Goal: Task Accomplishment & Management: Complete application form

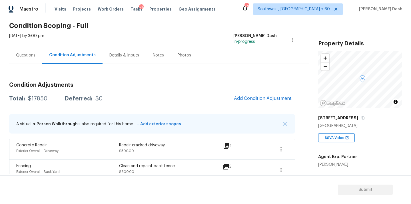
scroll to position [40, 0]
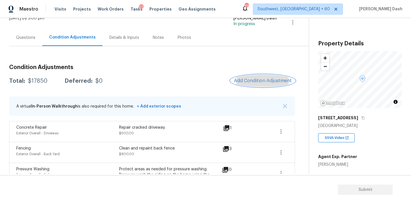
click at [245, 83] on span "Add Condition Adjustment" at bounding box center [263, 80] width 58 height 5
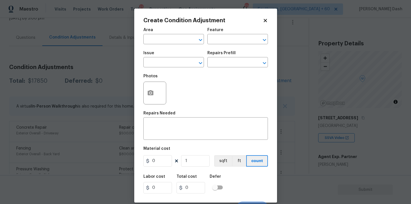
click at [183, 31] on div "Area" at bounding box center [173, 31] width 61 height 7
click at [182, 37] on input "text" at bounding box center [165, 39] width 45 height 9
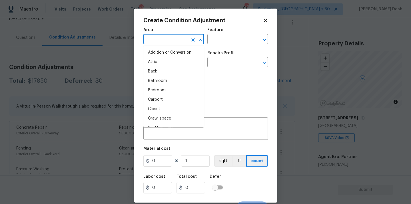
type input "e"
click at [176, 92] on li "Interior Overall" at bounding box center [173, 90] width 61 height 9
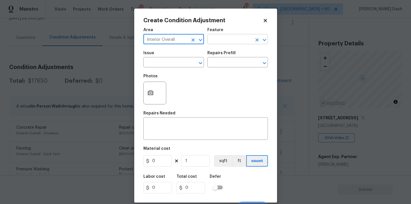
type input "Interior Overall"
click at [216, 41] on input "text" at bounding box center [229, 39] width 45 height 9
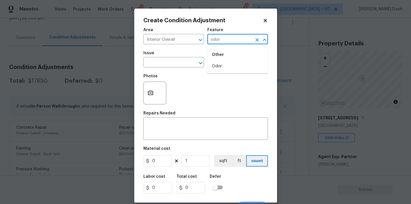
click at [226, 65] on li "Odor" at bounding box center [237, 66] width 61 height 9
type input "Odor"
click at [151, 93] on circle "button" at bounding box center [150, 93] width 2 height 2
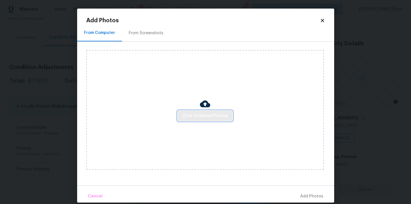
click at [205, 115] on span "Click to Upload Photos" at bounding box center [205, 116] width 46 height 7
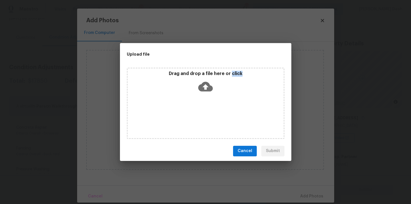
click at [205, 115] on div "Drag and drop a file here or click" at bounding box center [206, 103] width 158 height 71
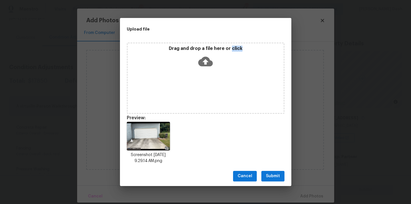
click at [276, 174] on span "Submit" at bounding box center [273, 176] width 14 height 7
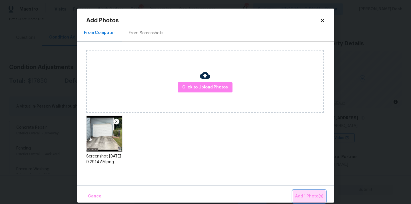
click at [312, 199] on span "Add 1 Photo(s)" at bounding box center [309, 196] width 28 height 7
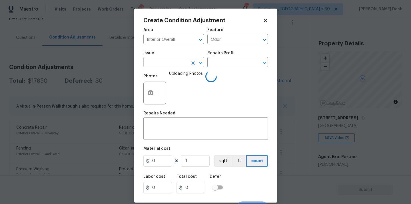
click at [182, 66] on input "text" at bounding box center [165, 63] width 45 height 9
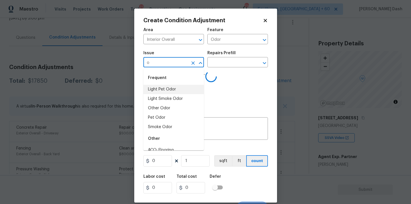
click at [158, 87] on li "Light Pet Odor" at bounding box center [173, 89] width 61 height 9
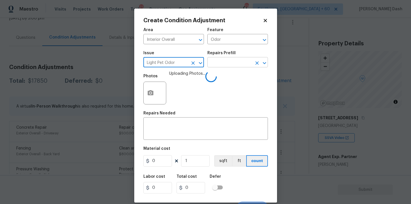
type input "Light Pet Odor"
click at [226, 61] on input "text" at bounding box center [229, 63] width 45 height 9
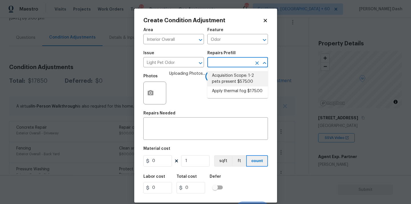
click at [226, 81] on li "Acquisition Scope: 1-2 pets present $575.00" at bounding box center [237, 78] width 61 height 15
type textarea "Acquisition Scope: 1-2 pets present"
type input "575"
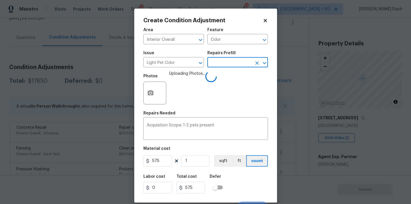
scroll to position [9, 0]
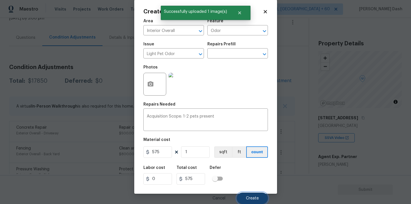
click at [249, 199] on span "Create" at bounding box center [252, 199] width 13 height 4
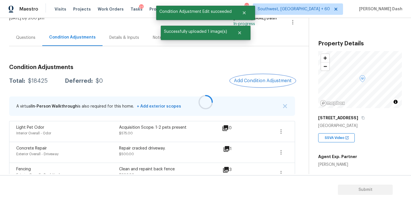
scroll to position [0, 0]
click at [257, 66] on h3 "Condition Adjustments" at bounding box center [152, 68] width 286 height 6
click at [250, 84] on button "Add Condition Adjustment" at bounding box center [263, 81] width 65 height 12
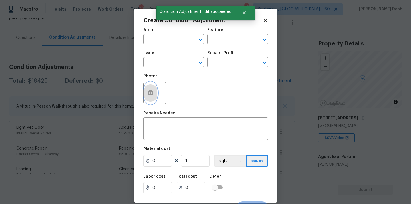
click at [152, 91] on icon "button" at bounding box center [151, 92] width 6 height 5
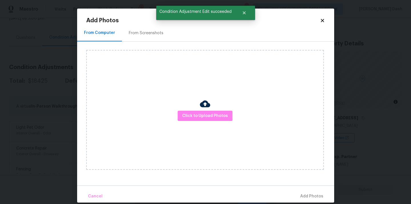
click at [219, 125] on div "Click to Upload Photos" at bounding box center [205, 110] width 238 height 120
click at [218, 117] on span "Click to Upload Photos" at bounding box center [205, 116] width 46 height 7
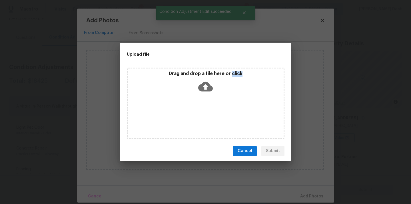
click at [218, 117] on div "Drag and drop a file here or click" at bounding box center [206, 103] width 158 height 71
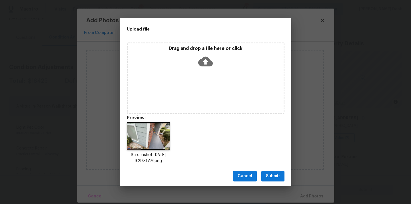
click at [220, 63] on div "Drag and drop a file here or click" at bounding box center [206, 58] width 156 height 25
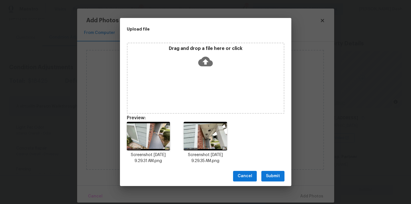
click at [271, 181] on button "Submit" at bounding box center [272, 176] width 23 height 11
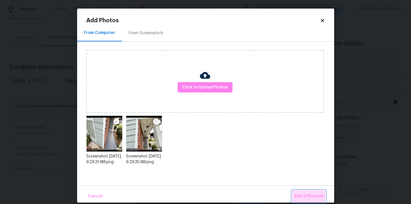
click at [307, 195] on span "Add 2 Photo(s)" at bounding box center [308, 196] width 29 height 7
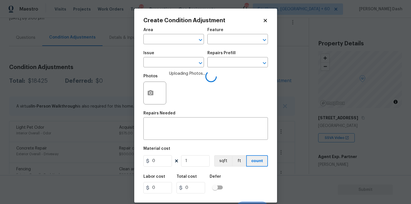
click at [171, 45] on span "Area ​" at bounding box center [173, 36] width 61 height 23
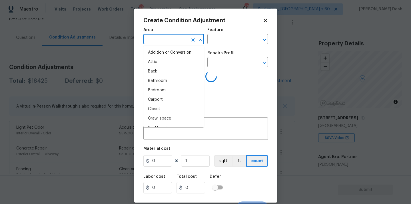
click at [171, 43] on input "text" at bounding box center [165, 39] width 45 height 9
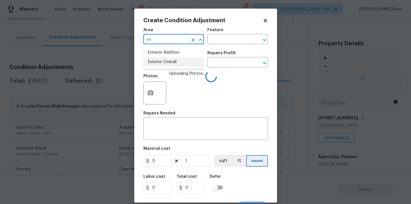
click at [164, 67] on ul "Exterior Addition Exterior Overall" at bounding box center [173, 57] width 61 height 23
click at [166, 62] on li "Exterior Overall" at bounding box center [173, 61] width 61 height 9
type input "Exterior Overall"
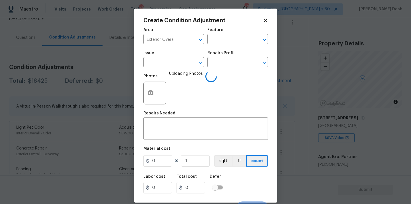
click at [217, 47] on div "Area Exterior Overall ​ Feature ​" at bounding box center [205, 36] width 125 height 23
click at [217, 39] on input "text" at bounding box center [229, 39] width 45 height 9
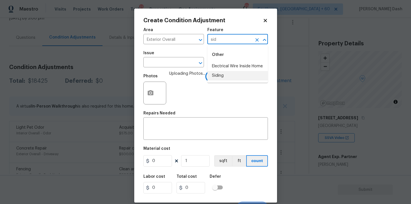
click at [213, 75] on li "Siding" at bounding box center [237, 75] width 61 height 9
type input "Siding"
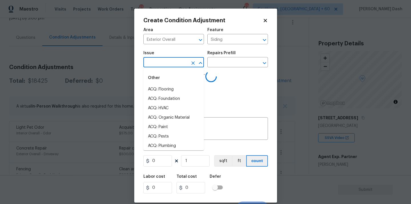
click at [179, 60] on input "text" at bounding box center [165, 63] width 45 height 9
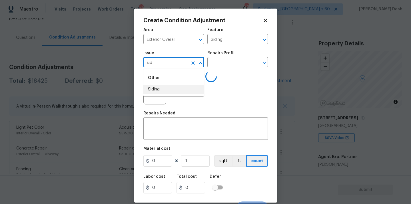
click at [161, 89] on li "Siding" at bounding box center [173, 89] width 61 height 9
type input "Siding"
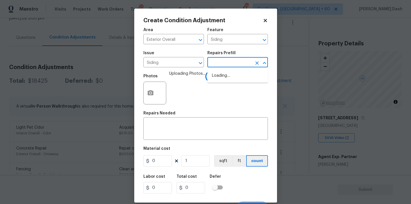
click at [218, 64] on input "text" at bounding box center [229, 63] width 45 height 9
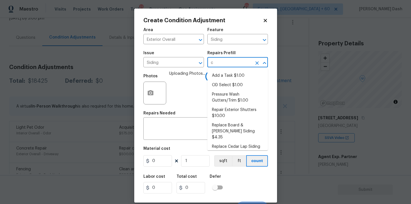
type input "co"
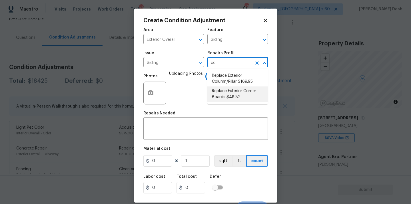
click at [230, 93] on li "Replace Exterior Corner Boards $48.82" at bounding box center [237, 94] width 61 height 15
type textarea "Remove the existing/damaged wood corner boards. Prep the substrate ensuring the…"
type input "48.82"
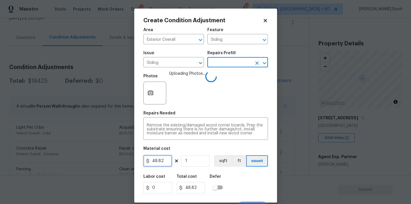
click at [169, 161] on input "48.82" at bounding box center [157, 160] width 29 height 11
type input "575"
click at [250, 186] on div "Labor cost 0 Total cost 575 Defer" at bounding box center [205, 184] width 125 height 26
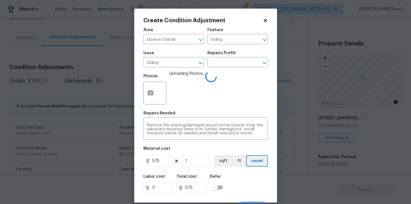
scroll to position [9, 0]
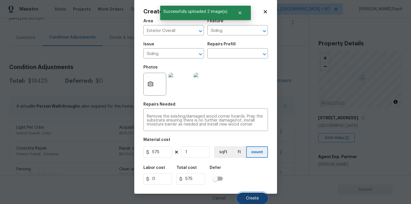
click at [250, 197] on span "Create" at bounding box center [252, 199] width 13 height 4
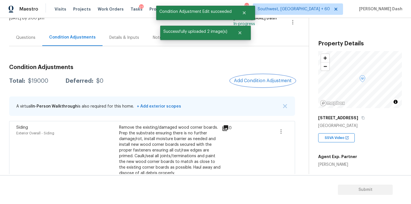
scroll to position [0, 0]
click at [249, 79] on span "Add Condition Adjustment" at bounding box center [263, 80] width 58 height 5
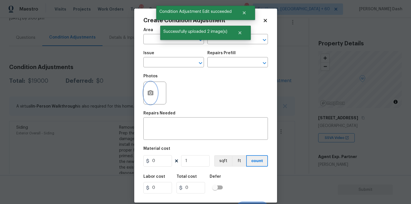
click at [151, 93] on circle "button" at bounding box center [150, 93] width 2 height 2
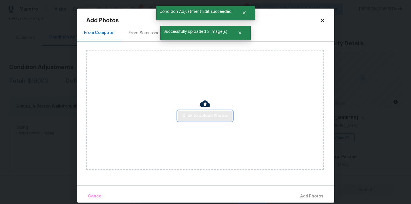
click at [213, 113] on span "Click to Upload Photos" at bounding box center [205, 116] width 46 height 7
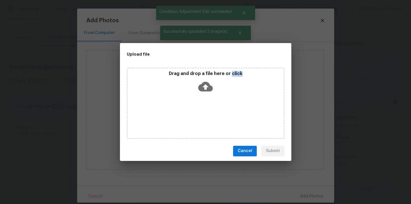
click at [213, 112] on div "Drag and drop a file here or click" at bounding box center [206, 103] width 158 height 71
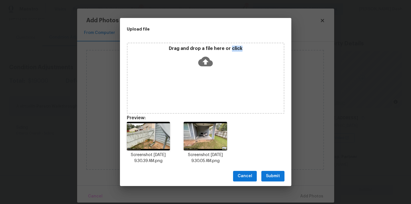
click at [281, 176] on button "Submit" at bounding box center [272, 176] width 23 height 11
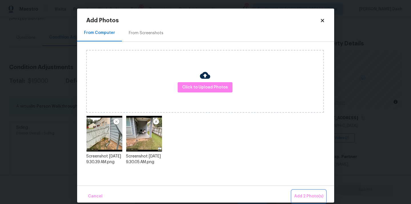
click at [315, 197] on span "Add 2 Photo(s)" at bounding box center [308, 196] width 29 height 7
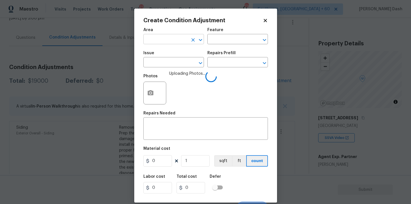
click at [168, 42] on input "text" at bounding box center [165, 39] width 45 height 9
click at [168, 61] on li "Exterior Overall" at bounding box center [173, 61] width 61 height 9
type input "Exterior Overall"
click at [231, 31] on div "Feature" at bounding box center [237, 31] width 61 height 7
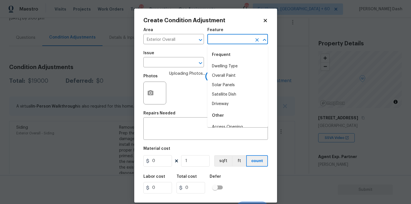
click at [233, 37] on input "text" at bounding box center [229, 39] width 45 height 9
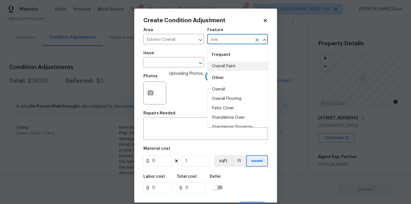
click at [219, 90] on li "Overall" at bounding box center [237, 89] width 61 height 9
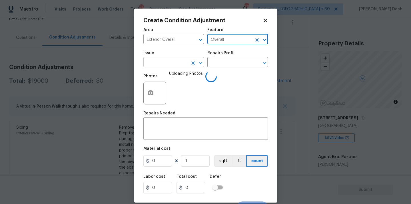
type input "Overall"
click at [175, 64] on input "text" at bounding box center [165, 63] width 45 height 9
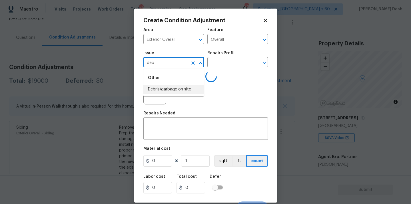
click at [174, 87] on li "Debris/garbage on site" at bounding box center [173, 89] width 61 height 9
type input "Debris/garbage on site"
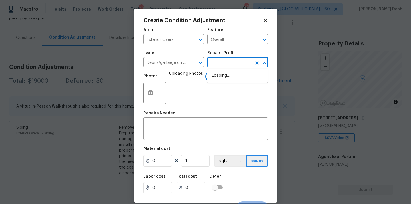
click at [210, 62] on input "text" at bounding box center [229, 63] width 45 height 9
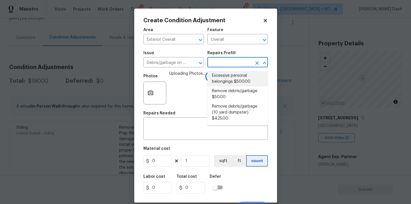
click at [216, 78] on li "Excessive personal belongings $500.00" at bounding box center [237, 78] width 61 height 15
type textarea "Contingency for excessive items to be removed - During assessment, the home con…"
type input "500"
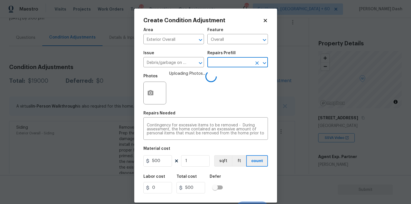
click at [219, 68] on div "Issue Debris/garbage on site ​ Repairs Prefill ​" at bounding box center [205, 59] width 125 height 23
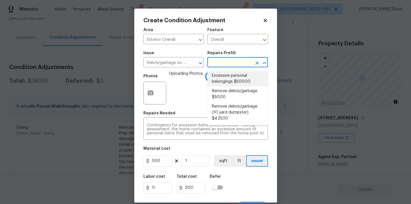
drag, startPoint x: 219, startPoint y: 64, endPoint x: 219, endPoint y: 88, distance: 23.4
click at [219, 69] on body "Maestro Visits Projects Work Orders Tasks 21 Properties Geo Assignments 778 Sou…" at bounding box center [205, 102] width 411 height 204
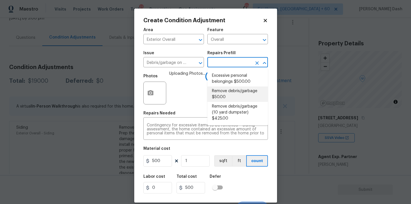
click at [219, 89] on li "Remove debris/garbage $50.00" at bounding box center [237, 94] width 61 height 15
type textarea "Remove, haul off, and properly dispose of any debris left by seller to offsite …"
type input "50"
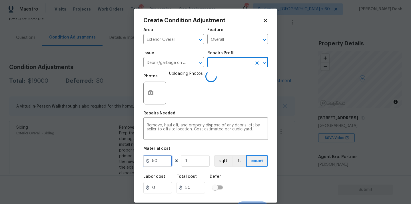
click at [153, 163] on input "50" at bounding box center [157, 160] width 29 height 11
type input "250"
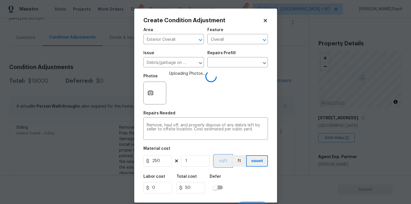
type input "250"
click at [227, 164] on button "sqft" at bounding box center [223, 160] width 18 height 11
click at [239, 180] on div "Labor cost 0 Total cost 250 Defer" at bounding box center [205, 184] width 125 height 26
drag, startPoint x: 254, startPoint y: 167, endPoint x: 253, endPoint y: 171, distance: 4.7
click at [254, 167] on figure "Material cost 250 1 sqft ft count" at bounding box center [205, 157] width 125 height 21
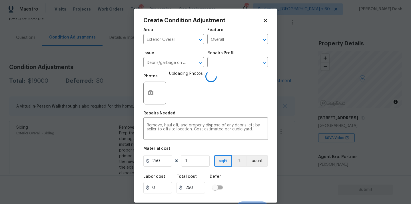
click at [252, 180] on div "Labor cost 0 Total cost 250 Defer" at bounding box center [205, 184] width 125 height 26
click at [258, 162] on button "count" at bounding box center [257, 160] width 21 height 11
click at [258, 193] on div "Labor cost 0 Total cost 250 Defer" at bounding box center [205, 184] width 125 height 26
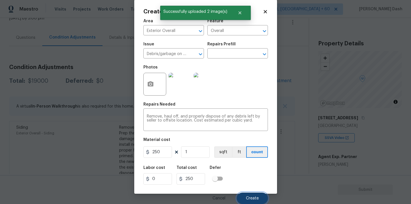
click at [255, 197] on span "Create" at bounding box center [252, 199] width 13 height 4
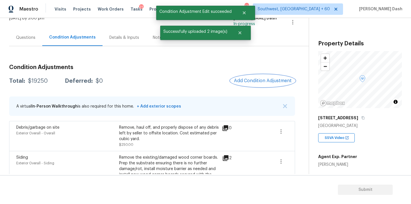
scroll to position [0, 0]
click at [251, 79] on span "Add Condition Adjustment" at bounding box center [263, 80] width 58 height 5
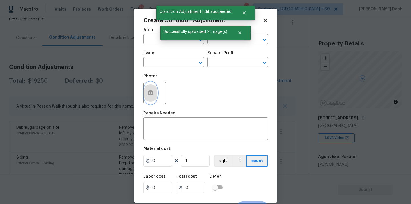
click at [154, 94] on icon "button" at bounding box center [150, 93] width 7 height 7
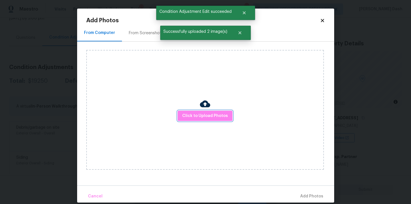
click at [210, 116] on span "Click to Upload Photos" at bounding box center [205, 116] width 46 height 7
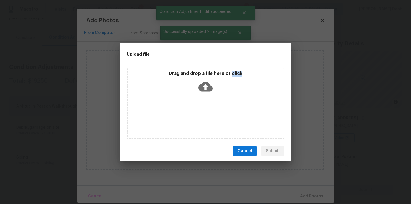
click at [210, 116] on div "Drag and drop a file here or click" at bounding box center [206, 103] width 158 height 71
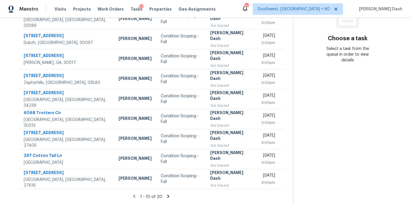
click at [167, 194] on icon at bounding box center [168, 196] width 5 height 5
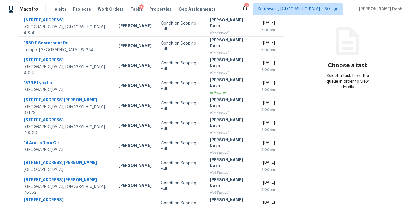
scroll to position [93, 0]
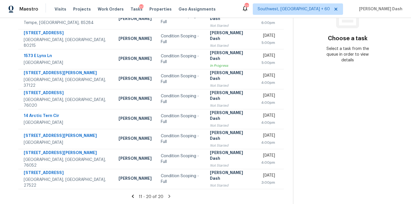
click at [169, 196] on icon at bounding box center [170, 196] width 2 height 3
click at [134, 195] on icon at bounding box center [133, 196] width 2 height 3
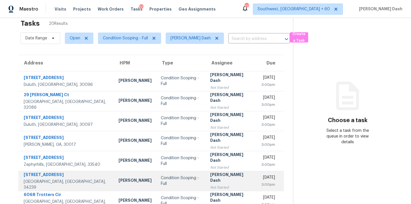
scroll to position [0, 0]
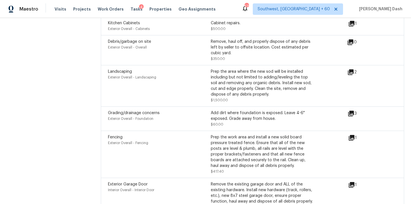
scroll to position [1236, 0]
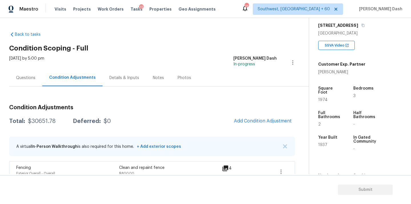
scroll to position [97, 0]
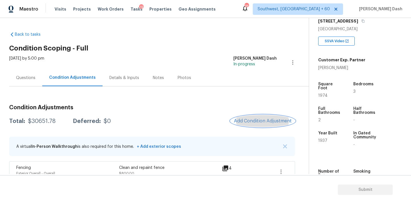
click at [263, 120] on span "Add Condition Adjustment" at bounding box center [263, 121] width 58 height 5
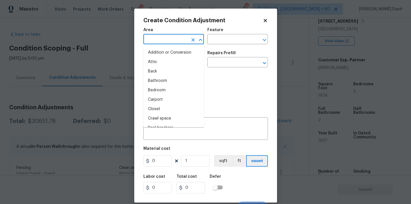
click at [173, 40] on input "text" at bounding box center [165, 39] width 45 height 9
type input "in"
click at [161, 90] on li "Interior Overall" at bounding box center [173, 90] width 61 height 9
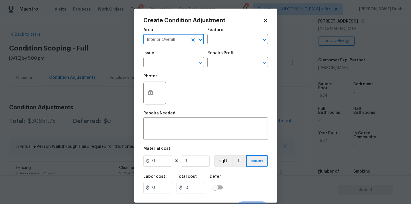
type input "Interior Overall"
click at [151, 93] on circle "button" at bounding box center [150, 93] width 2 height 2
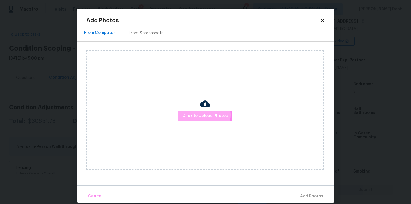
click at [203, 115] on span "Click to Upload Photos" at bounding box center [205, 116] width 46 height 7
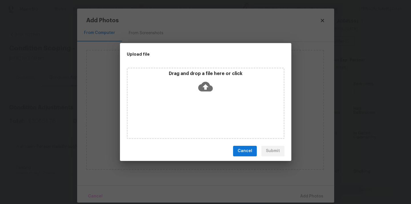
click at [203, 115] on div "Drag and drop a file here or click" at bounding box center [206, 103] width 158 height 71
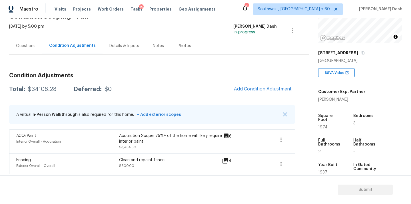
scroll to position [71, 0]
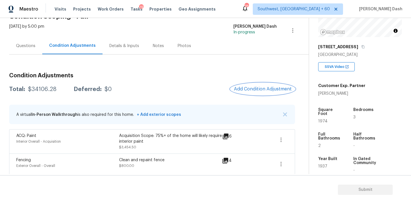
click at [269, 90] on span "Add Condition Adjustment" at bounding box center [263, 89] width 58 height 5
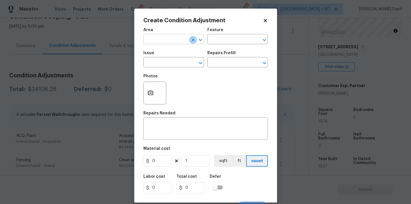
click at [189, 39] on button "Clear" at bounding box center [193, 40] width 8 height 8
type input "e"
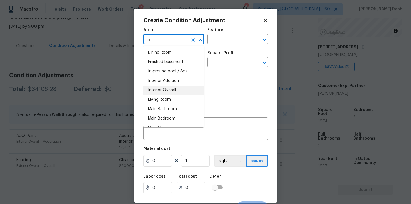
click at [179, 90] on li "Interior Overall" at bounding box center [173, 90] width 61 height 9
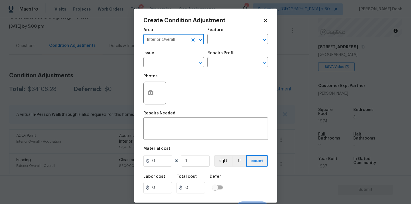
type input "Interior Overall"
click at [223, 44] on div "Area Interior Overall ​ Feature ​" at bounding box center [205, 36] width 125 height 23
click at [223, 41] on input "text" at bounding box center [229, 39] width 45 height 9
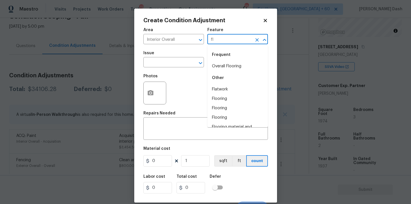
click at [218, 61] on div "Frequent" at bounding box center [237, 55] width 61 height 14
click at [193, 62] on icon "Clear" at bounding box center [193, 63] width 6 height 6
type input "fl"
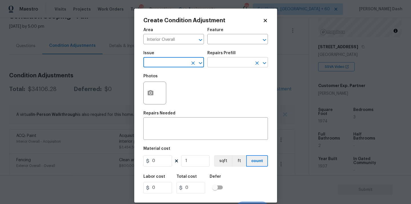
click at [226, 62] on input "text" at bounding box center [229, 63] width 45 height 9
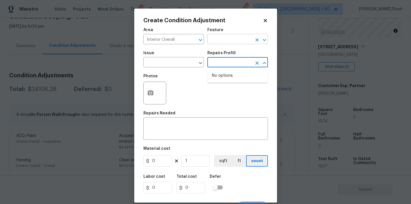
click at [224, 43] on input "text" at bounding box center [229, 39] width 45 height 9
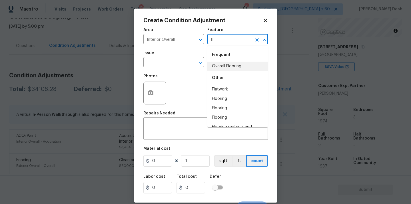
click at [223, 65] on li "Overall Flooring" at bounding box center [237, 66] width 61 height 9
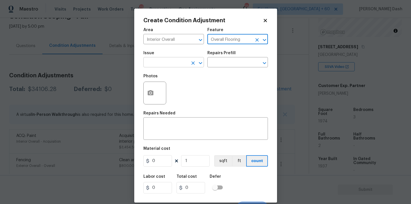
type input "Overall Flooring"
click at [169, 65] on input "text" at bounding box center [165, 63] width 45 height 9
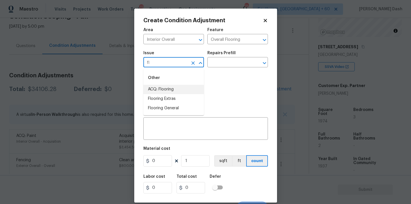
click at [154, 92] on li "ACQ: Flooring" at bounding box center [173, 89] width 61 height 9
type input "ACQ: Flooring"
click at [187, 66] on input "ACQ: Flooring" at bounding box center [165, 63] width 45 height 9
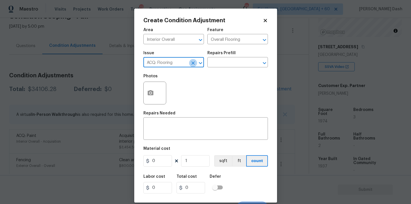
click at [190, 65] on button "Clear" at bounding box center [193, 63] width 8 height 8
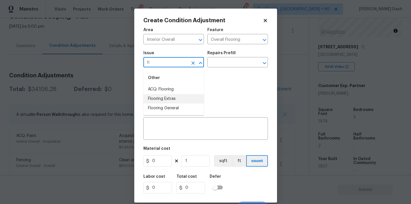
click at [182, 98] on li "Flooring Extras" at bounding box center [173, 98] width 61 height 9
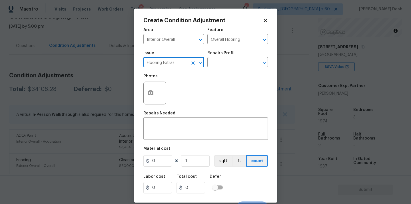
type input "Flooring Extras"
click at [218, 58] on div "Repairs Prefill" at bounding box center [237, 54] width 61 height 7
click at [217, 62] on input "text" at bounding box center [229, 63] width 45 height 9
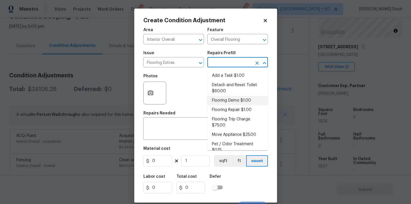
click at [220, 99] on li "Flooring Demo $1.00" at bounding box center [237, 100] width 61 height 9
type textarea "Demo existing flooring."
type input "1"
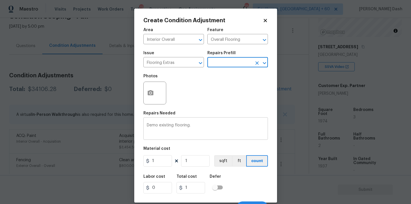
click at [173, 124] on textarea "Demo existing flooring." at bounding box center [206, 129] width 118 height 12
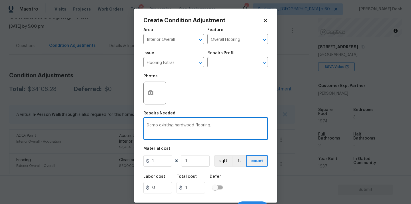
type textarea "Demo existing hardwood flooring."
click at [160, 160] on input "1" at bounding box center [157, 160] width 29 height 11
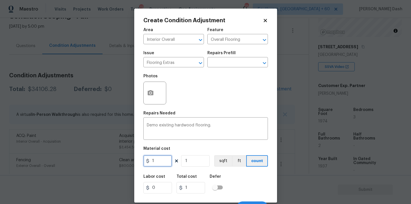
click at [160, 160] on input "1" at bounding box center [157, 160] width 29 height 11
click at [163, 161] on input "1" at bounding box center [157, 160] width 29 height 11
type input "2"
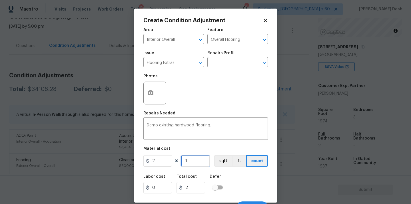
click at [197, 160] on input "1" at bounding box center [195, 160] width 29 height 11
type input "0"
type input "8"
type input "16"
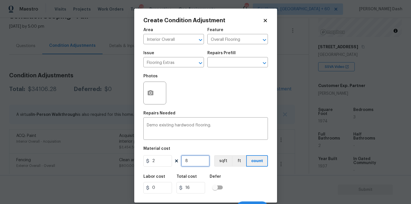
type input "88"
type input "176"
type input "881"
type input "1762"
type input "881"
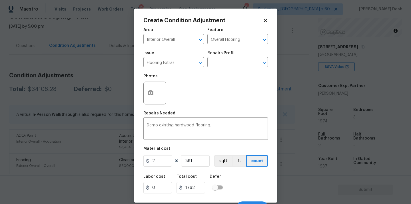
click at [239, 182] on div "Labor cost 0 Total cost 1762 Defer" at bounding box center [205, 184] width 125 height 26
click at [221, 159] on button "sqft" at bounding box center [223, 160] width 18 height 11
click at [238, 178] on div "Labor cost 0 Total cost 1762 Defer" at bounding box center [205, 184] width 125 height 26
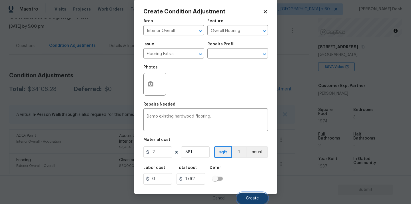
click at [252, 197] on span "Create" at bounding box center [252, 199] width 13 height 4
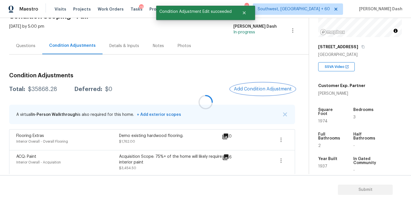
scroll to position [0, 0]
click at [282, 142] on icon "button" at bounding box center [281, 140] width 7 height 7
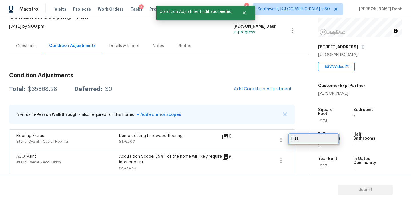
click at [297, 140] on div "Edit" at bounding box center [313, 139] width 45 height 6
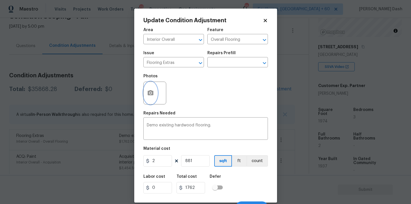
click at [148, 96] on icon "button" at bounding box center [150, 93] width 7 height 7
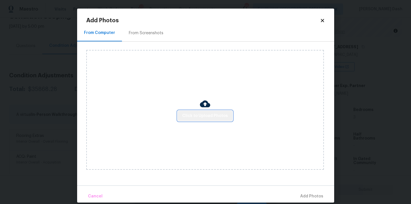
click at [210, 117] on span "Click to Upload Photos" at bounding box center [205, 116] width 46 height 7
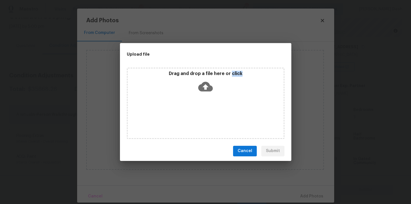
click at [210, 117] on div "Drag and drop a file here or click" at bounding box center [206, 103] width 158 height 71
